Goal: Task Accomplishment & Management: Manage account settings

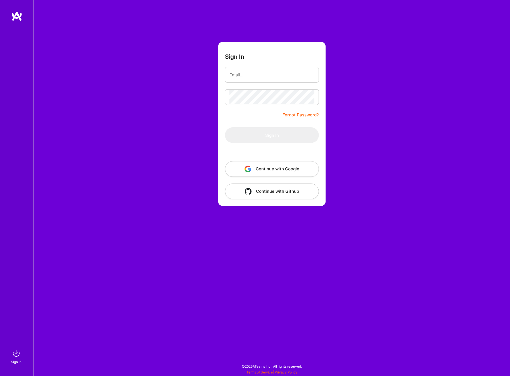
click at [264, 164] on button "Continue with Google" at bounding box center [272, 169] width 94 height 16
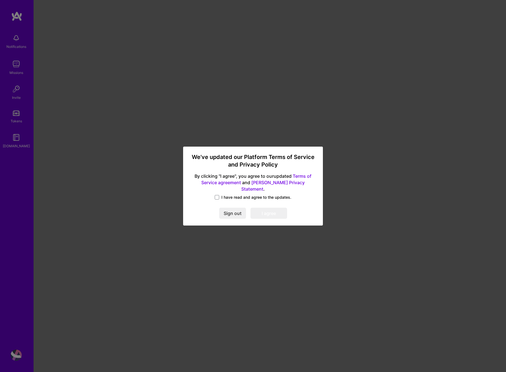
click at [229, 194] on span "I have read and agree to the updates." at bounding box center [256, 197] width 70 height 6
click at [0, 0] on input "I have read and agree to the updates." at bounding box center [0, 0] width 0 height 0
click at [279, 210] on button "I agree" at bounding box center [268, 212] width 37 height 11
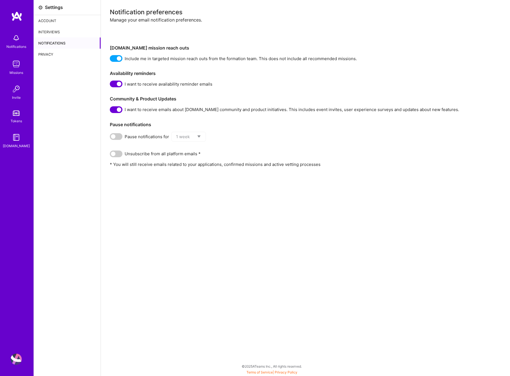
click at [19, 14] on img at bounding box center [16, 16] width 11 height 10
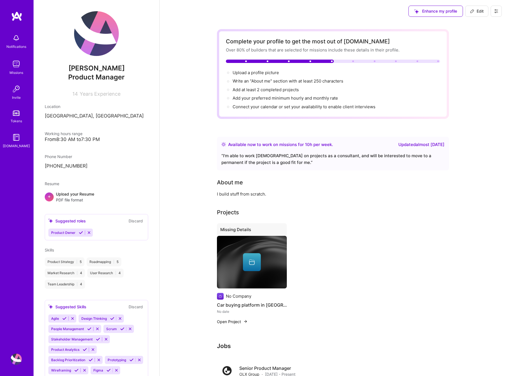
click at [80, 231] on icon at bounding box center [81, 232] width 4 height 4
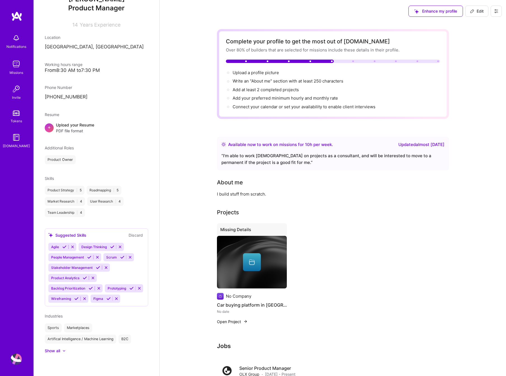
click at [431, 8] on span "Enhance my profile" at bounding box center [435, 11] width 43 height 6
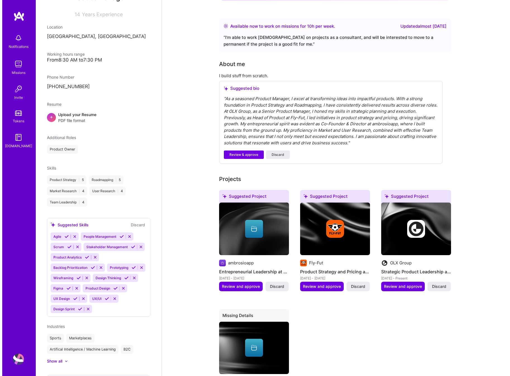
scroll to position [176, 0]
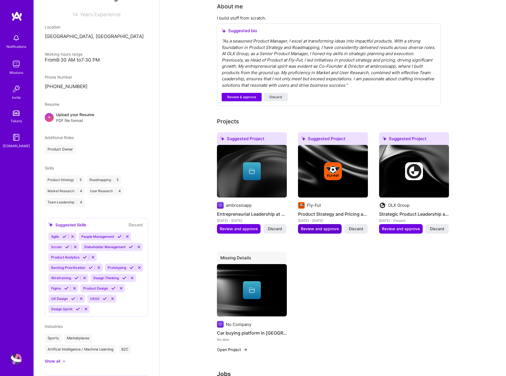
click at [315, 228] on span "Review and approve" at bounding box center [320, 229] width 38 height 6
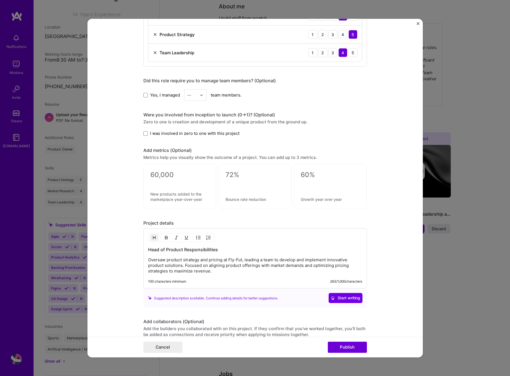
scroll to position [401, 0]
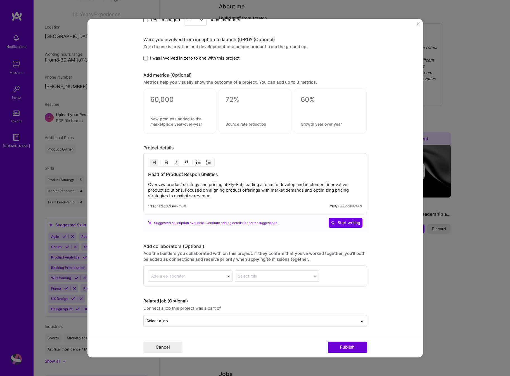
click at [449, 155] on div "Editing suggested project This project is suggested based on your LinkedIn, res…" at bounding box center [255, 188] width 510 height 376
